Goal: Task Accomplishment & Management: Use online tool/utility

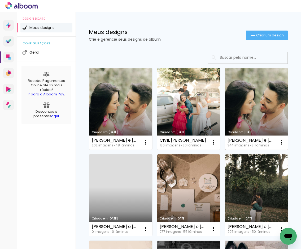
click at [225, 149] on link "Criado em [DATE]" at bounding box center [256, 109] width 63 height 82
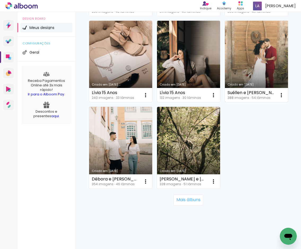
scroll to position [743, 0]
